Goal: Entertainment & Leisure: Consume media (video, audio)

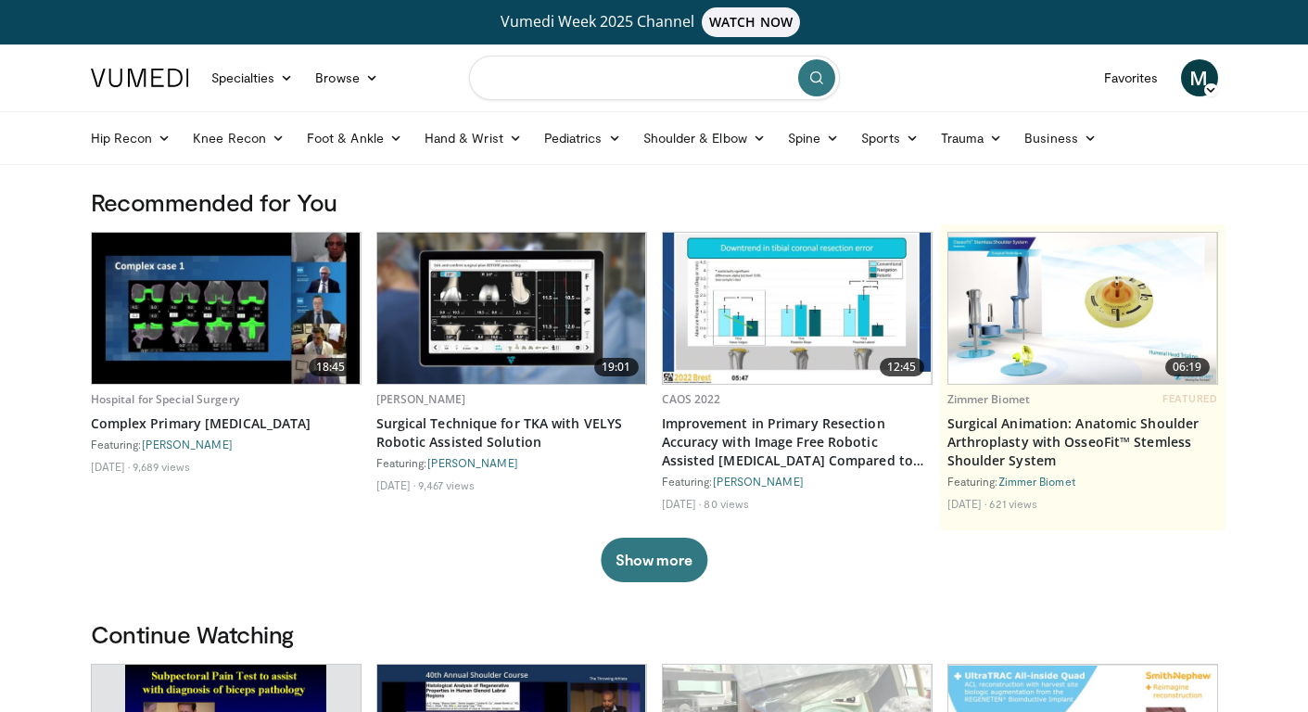
click at [705, 70] on input "Search topics, interventions" at bounding box center [654, 78] width 371 height 44
type input "**********"
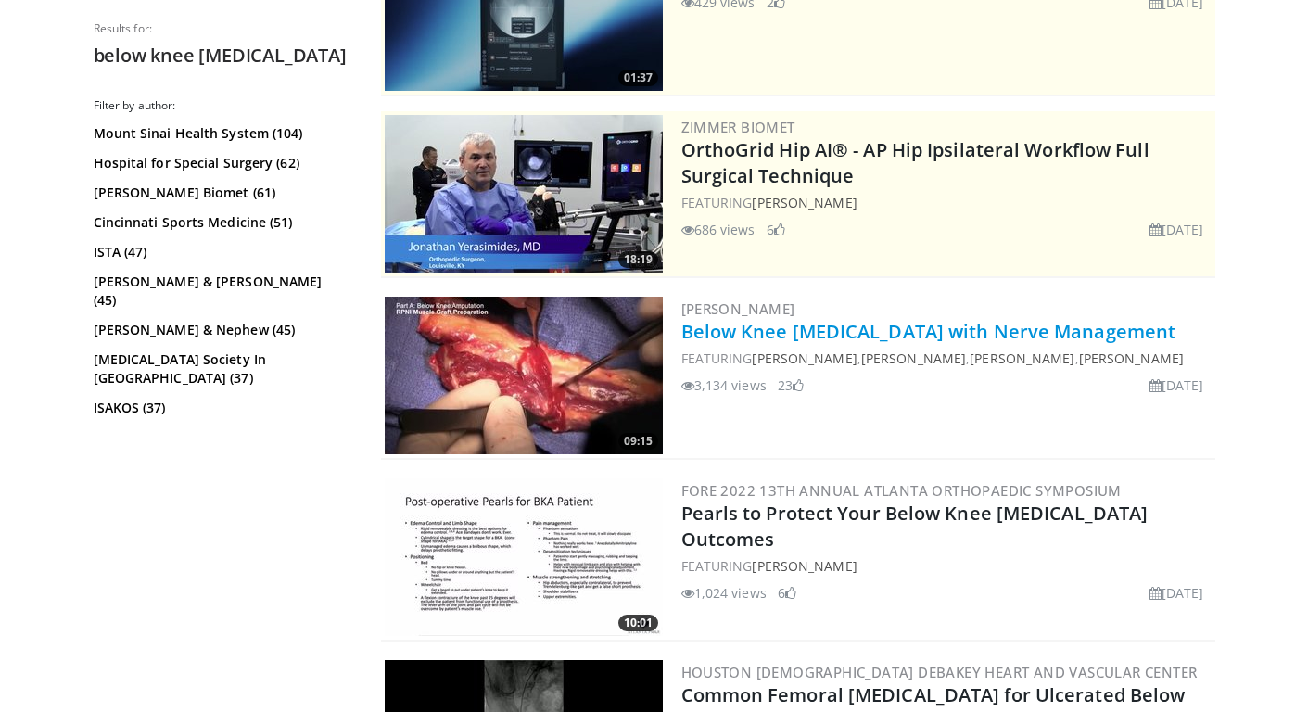
scroll to position [326, 0]
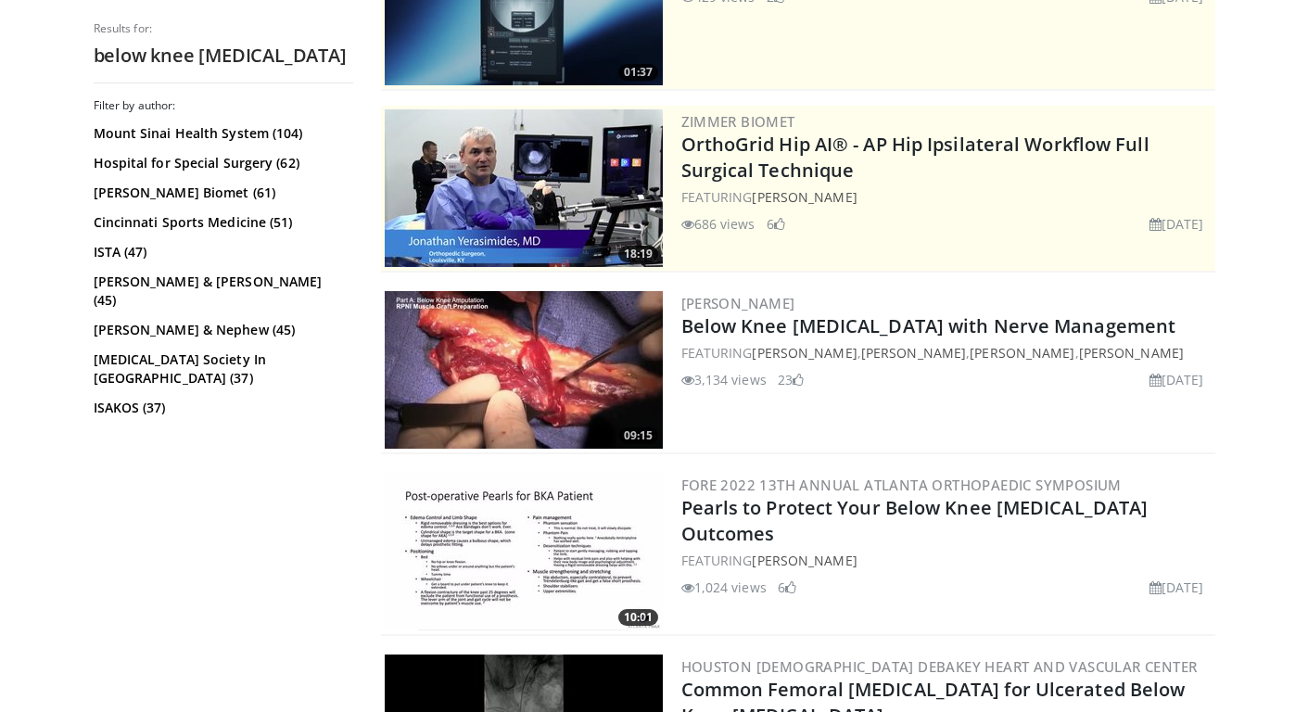
click at [541, 348] on img at bounding box center [524, 370] width 278 height 158
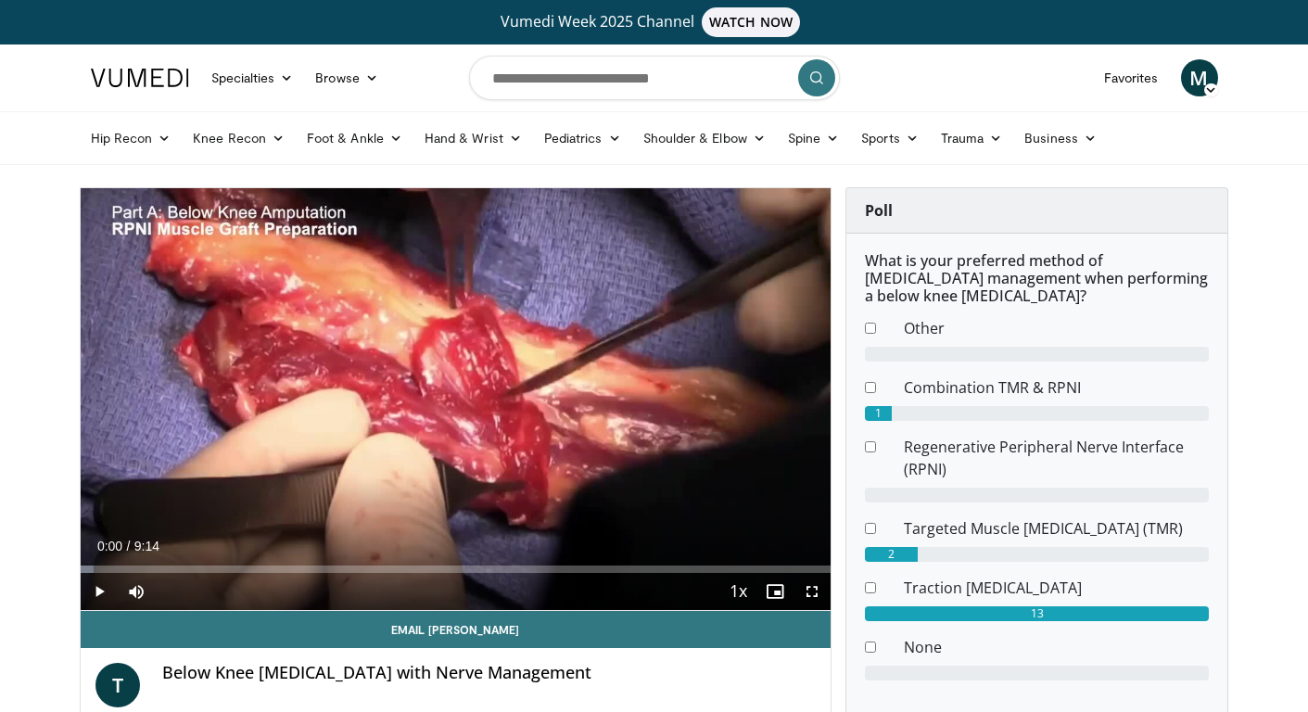
click at [808, 588] on span "Video Player" at bounding box center [811, 591] width 37 height 37
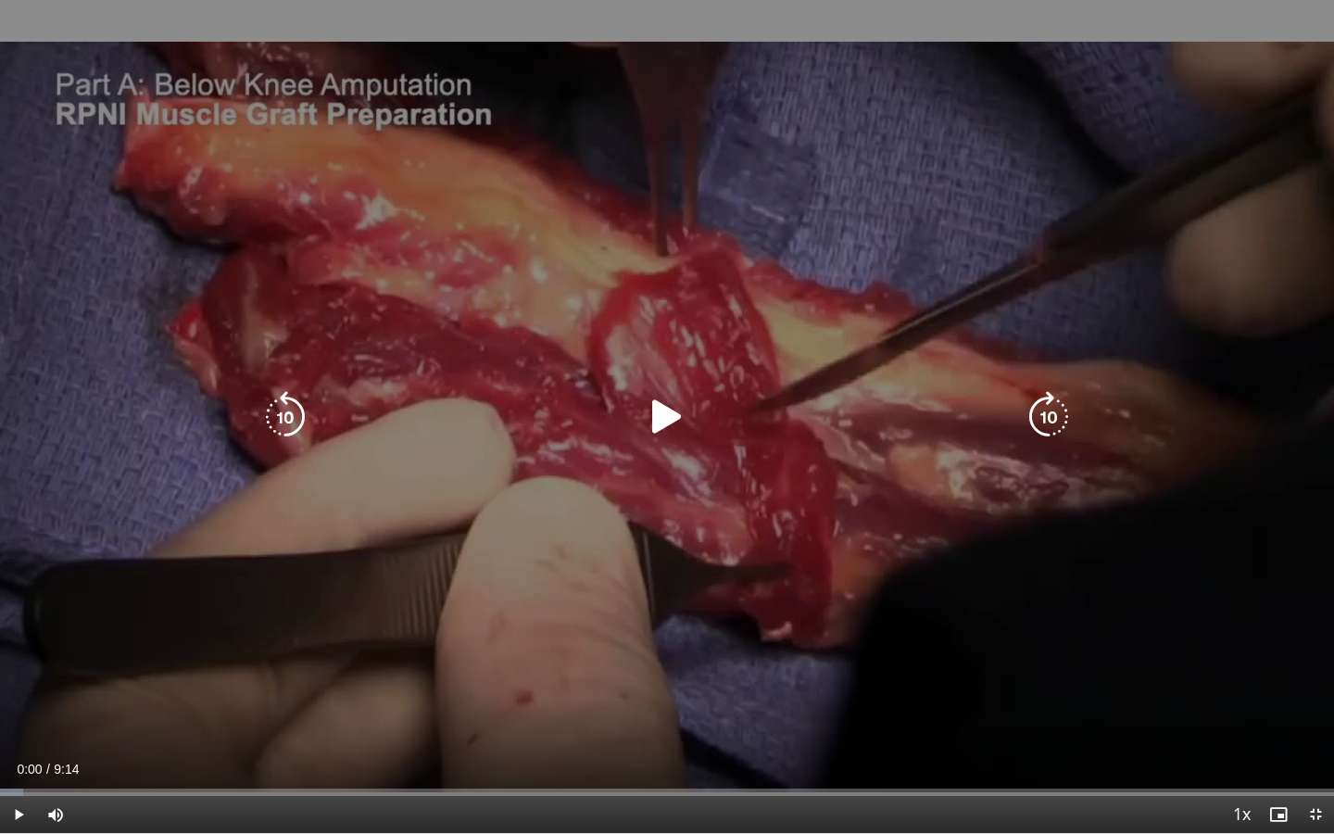
click at [655, 421] on icon "Video Player" at bounding box center [667, 417] width 52 height 52
click at [909, 344] on div "10 seconds Tap to unmute" at bounding box center [667, 416] width 1334 height 833
click at [657, 411] on icon "Video Player" at bounding box center [667, 417] width 52 height 52
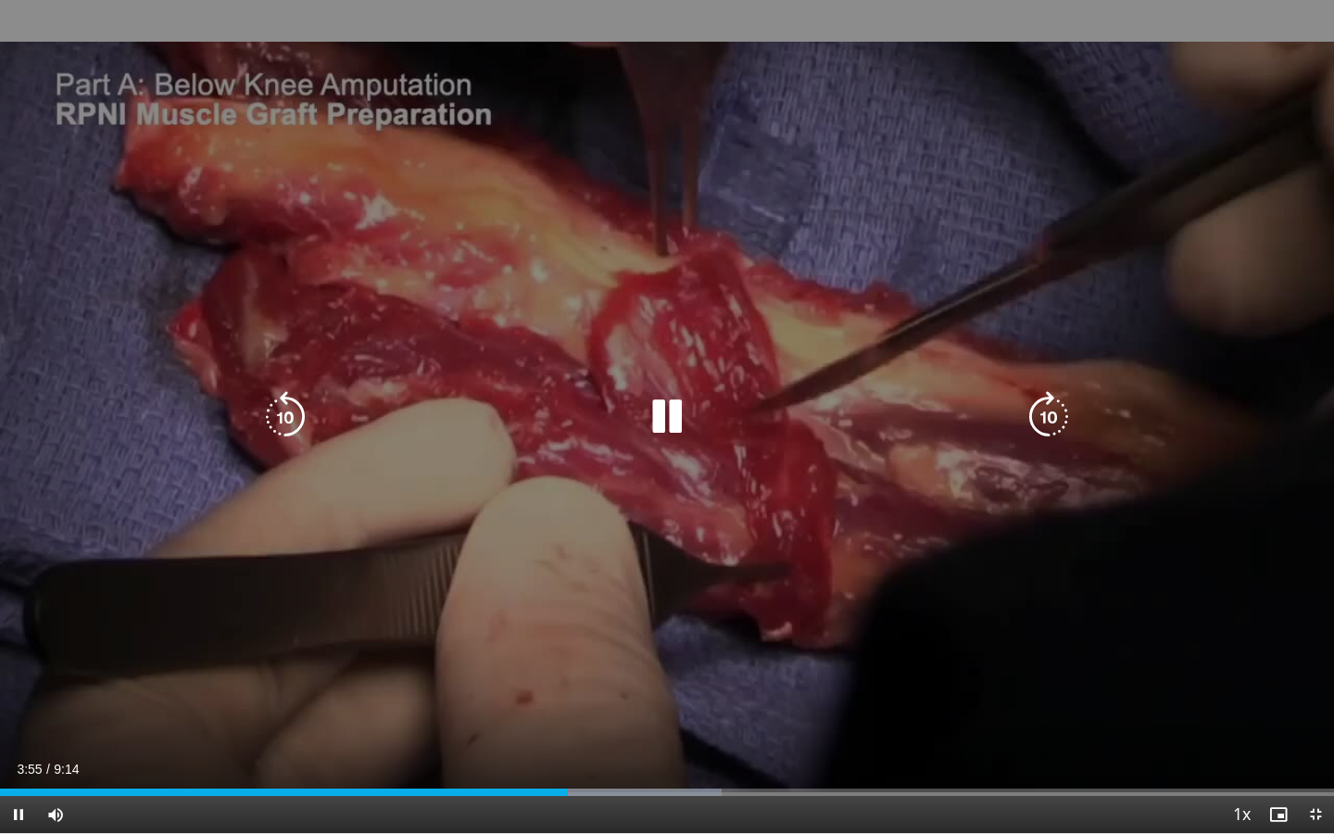
click at [1084, 417] on div "10 seconds Tap to unmute" at bounding box center [667, 416] width 1334 height 833
click at [859, 499] on div "10 seconds Tap to unmute" at bounding box center [667, 416] width 1334 height 833
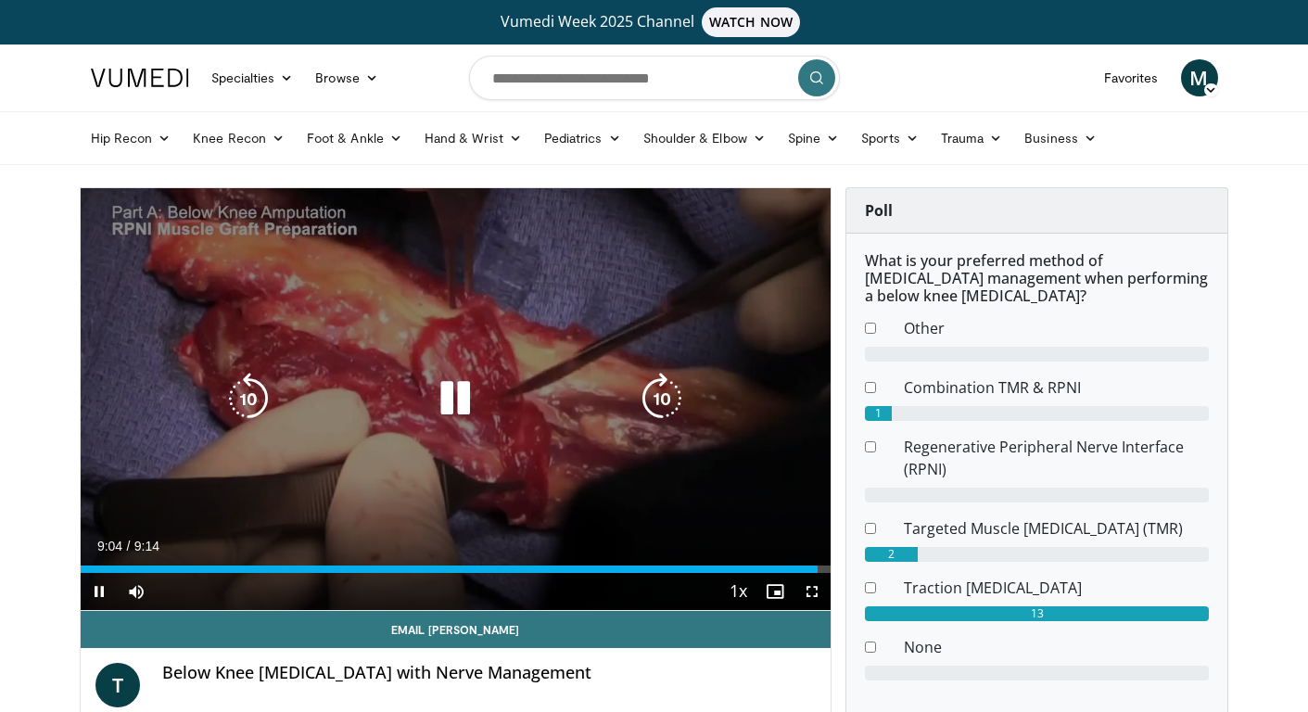
click at [452, 392] on icon "Video Player" at bounding box center [455, 399] width 52 height 52
